Goal: Find specific page/section: Find specific page/section

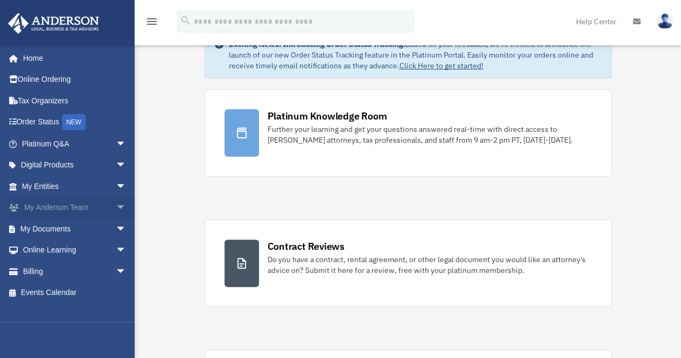
click at [50, 207] on link "My [PERSON_NAME] Team arrow_drop_down" at bounding box center [75, 208] width 135 height 22
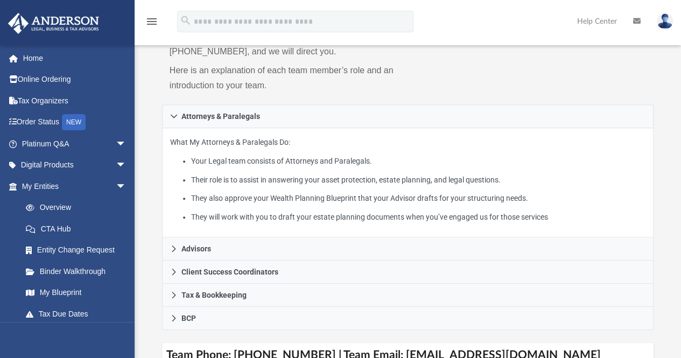
scroll to position [215, 0]
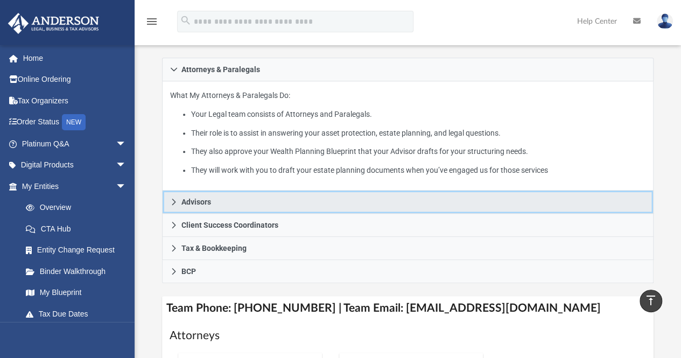
click at [221, 198] on link "Advisors" at bounding box center [408, 201] width 492 height 23
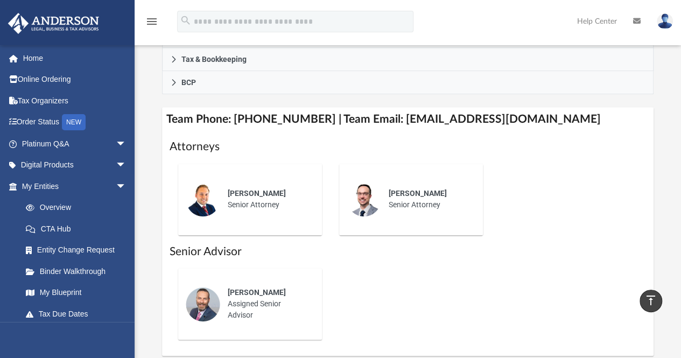
scroll to position [377, 0]
